Goal: Task Accomplishment & Management: Manage account settings

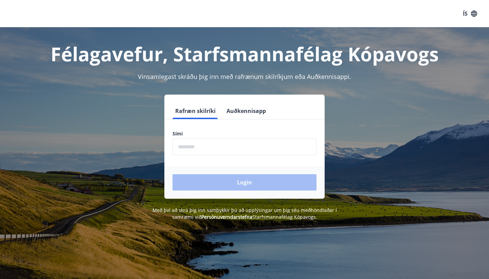
click at [251, 111] on button "Auðkennisapp" at bounding box center [246, 111] width 45 height 16
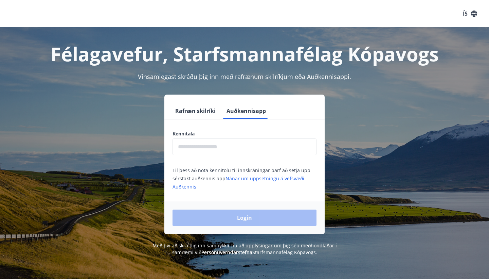
click at [201, 148] on input "text" at bounding box center [245, 146] width 144 height 17
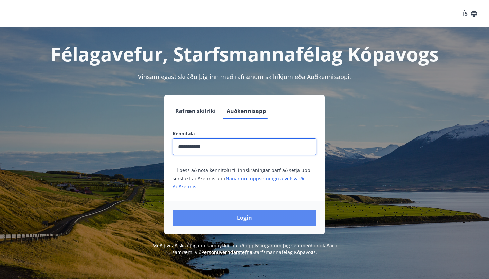
type input "**********"
click at [214, 221] on button "Login" at bounding box center [245, 217] width 144 height 16
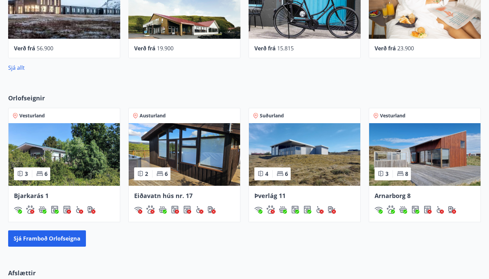
scroll to position [353, 0]
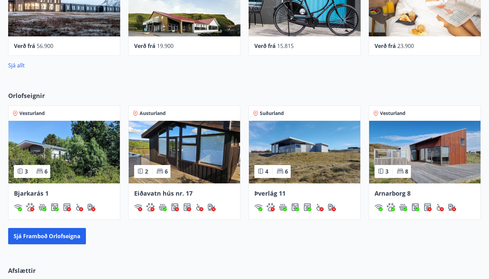
click at [290, 121] on img at bounding box center [304, 152] width 111 height 63
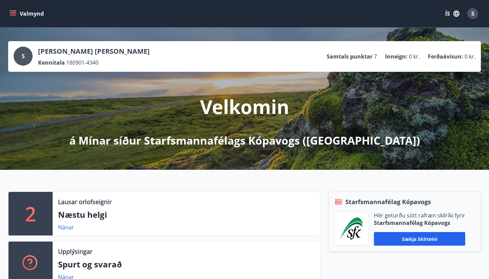
click at [474, 13] on span "S" at bounding box center [473, 13] width 3 height 7
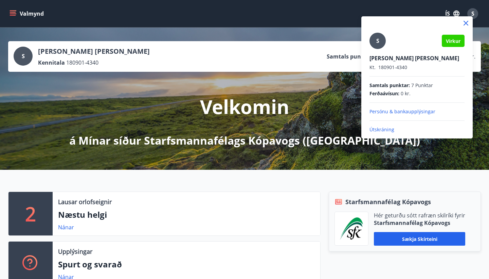
click at [382, 129] on p "Útskráning" at bounding box center [417, 129] width 95 height 7
